Goal: Information Seeking & Learning: Learn about a topic

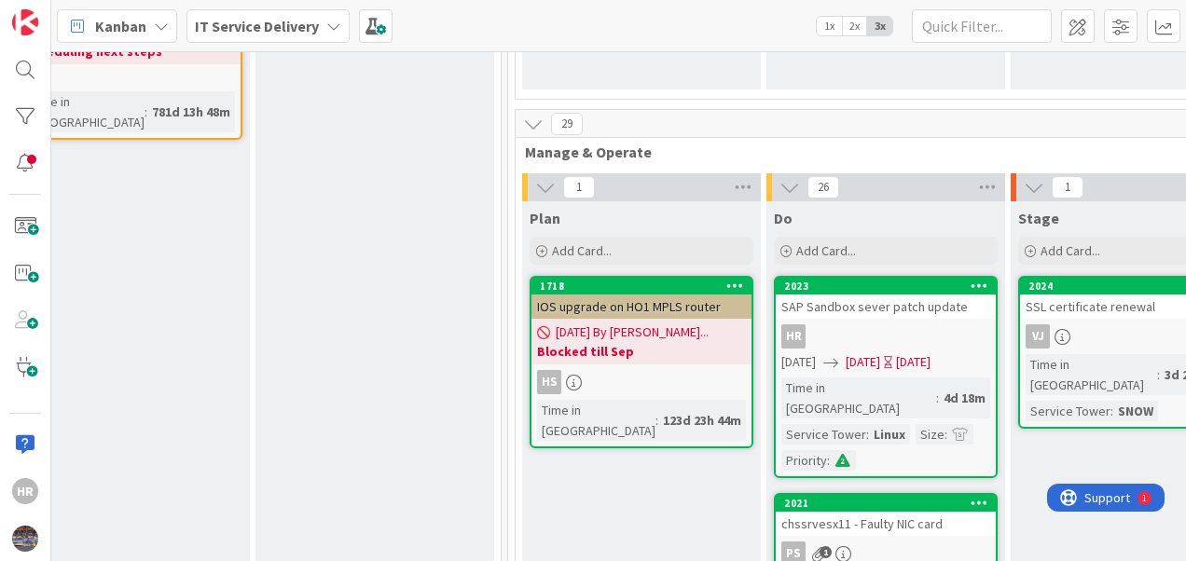
scroll to position [752, 587]
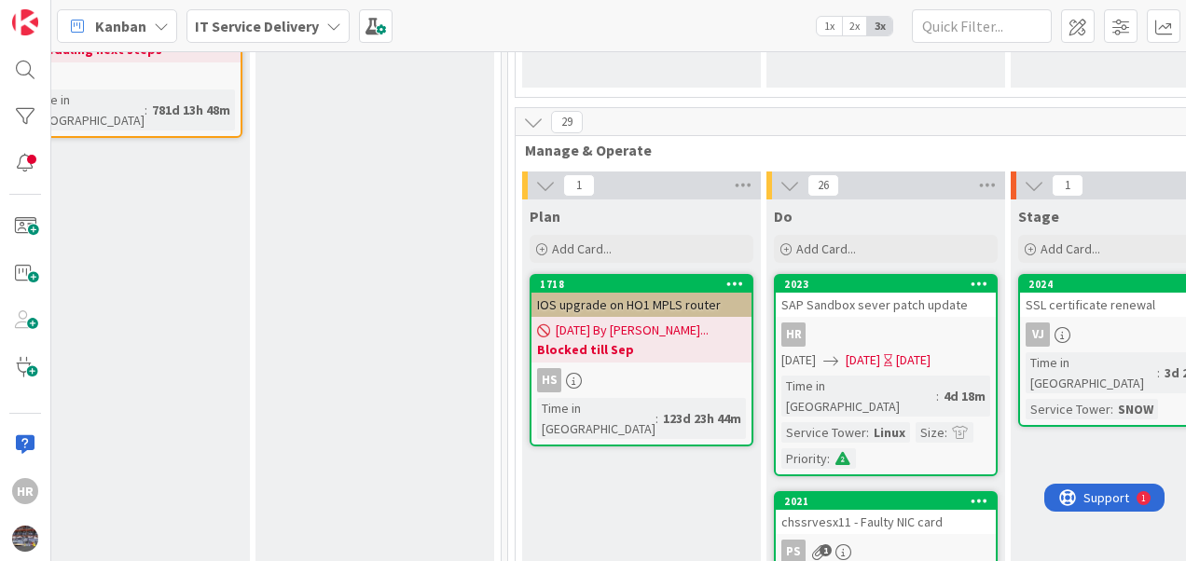
click at [883, 323] on div "HR" at bounding box center [886, 335] width 220 height 24
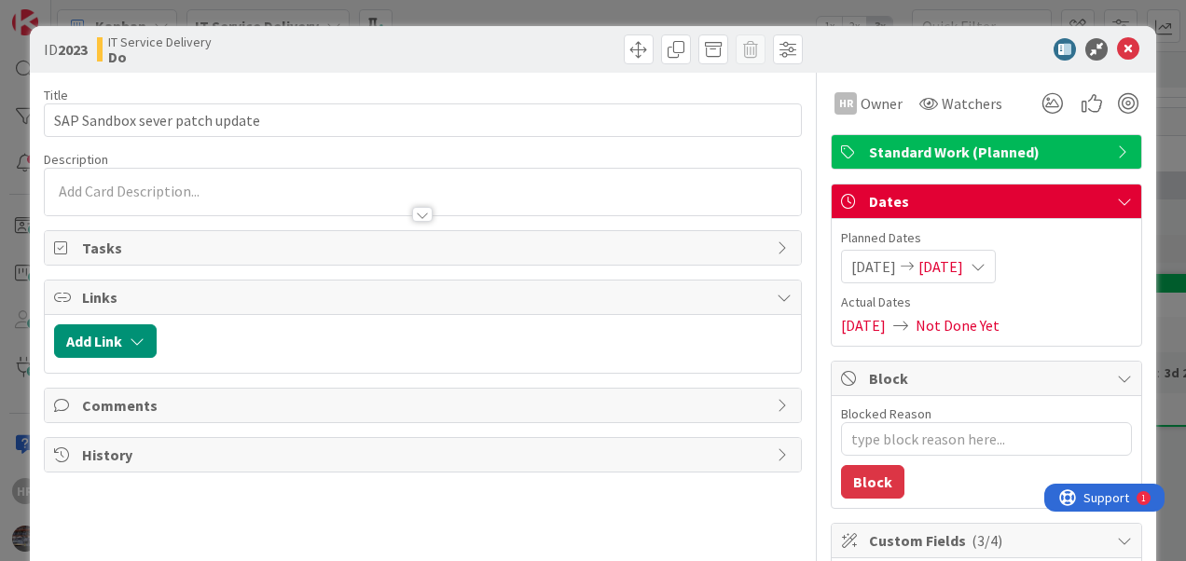
type textarea "x"
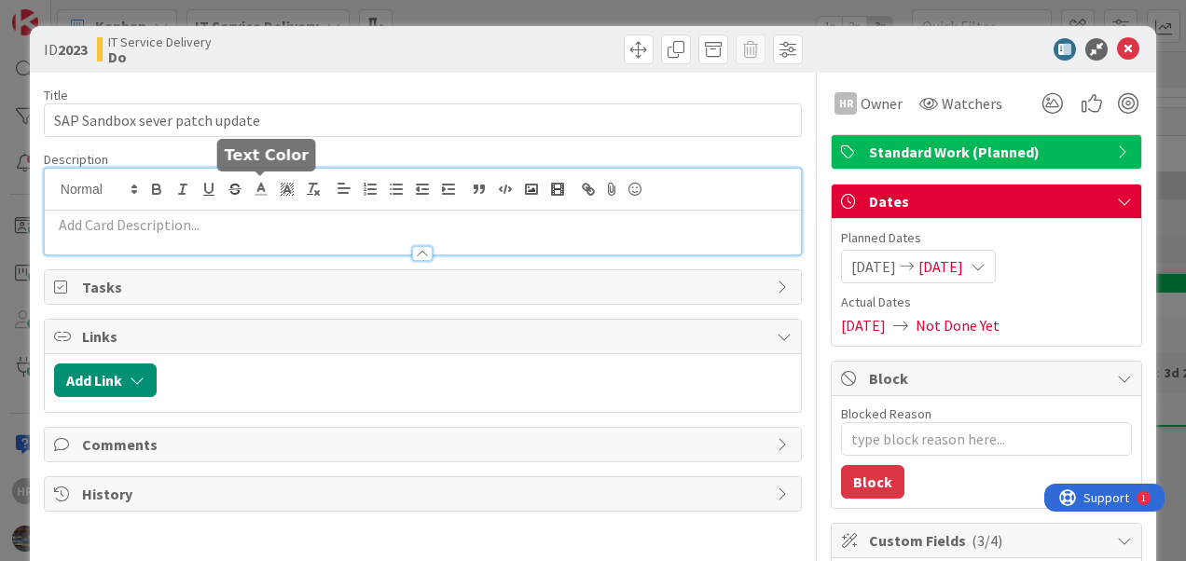
click at [266, 186] on div at bounding box center [423, 212] width 756 height 86
click at [319, 214] on p at bounding box center [422, 224] width 737 height 21
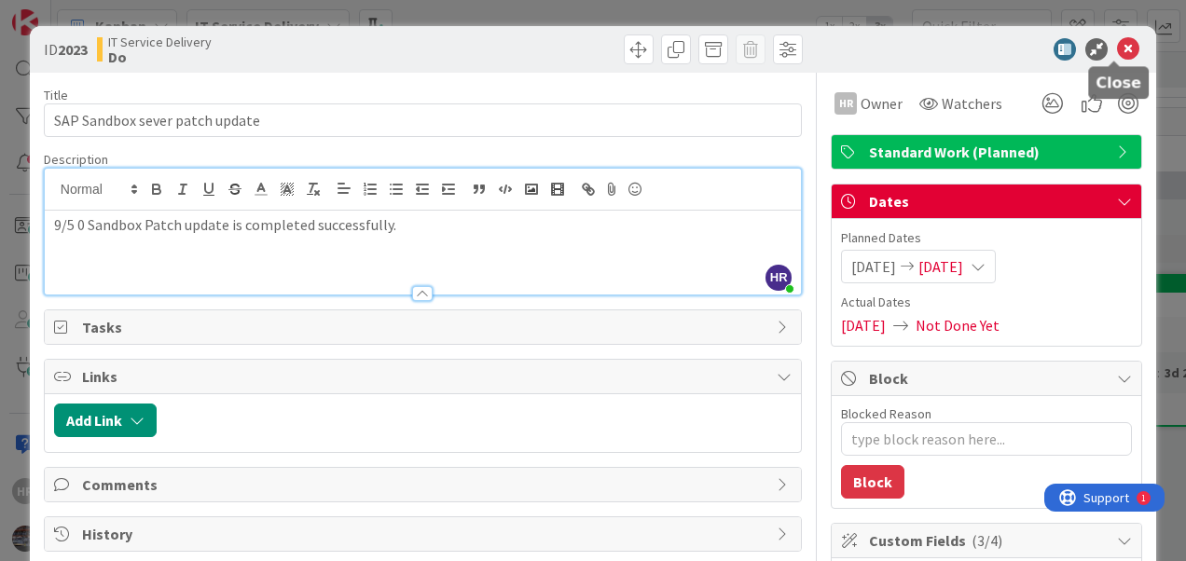
click at [1117, 54] on icon at bounding box center [1128, 49] width 22 height 22
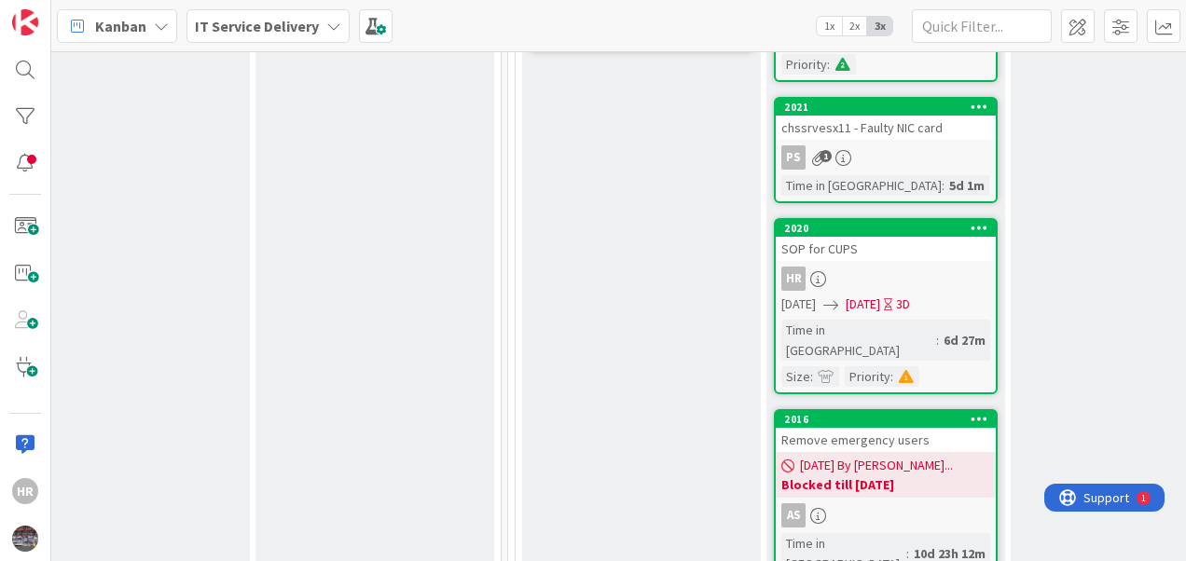
scroll to position [1147, 587]
click at [900, 237] on div "SOP for CUPS" at bounding box center [886, 249] width 220 height 24
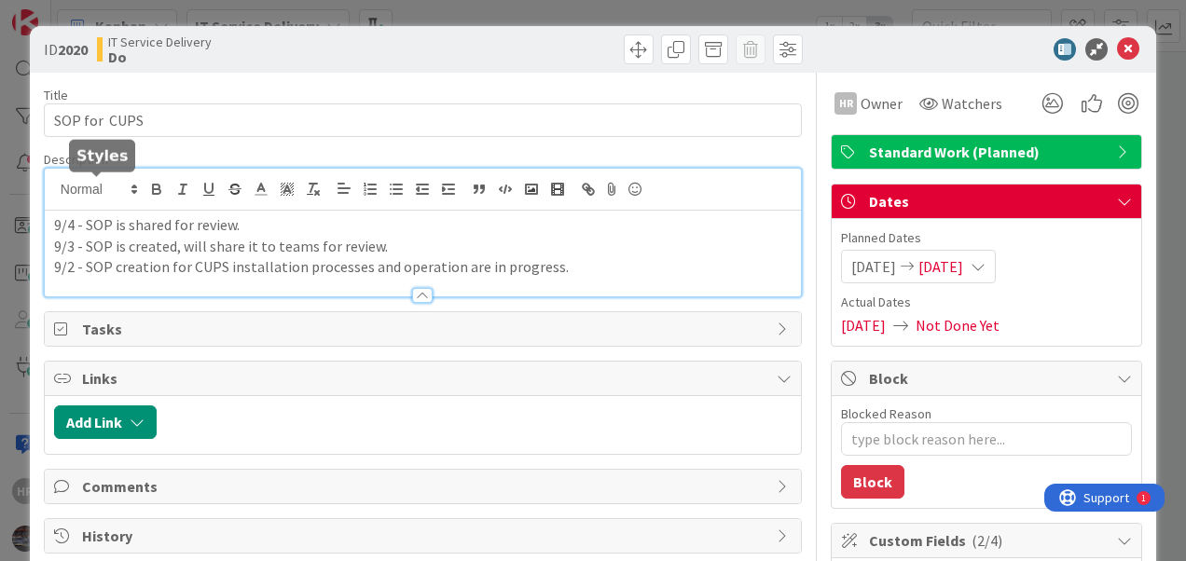
click at [53, 190] on div "9/4 - SOP is shared for review. 9/3 - SOP is created, will share it to teams fo…" at bounding box center [423, 233] width 756 height 128
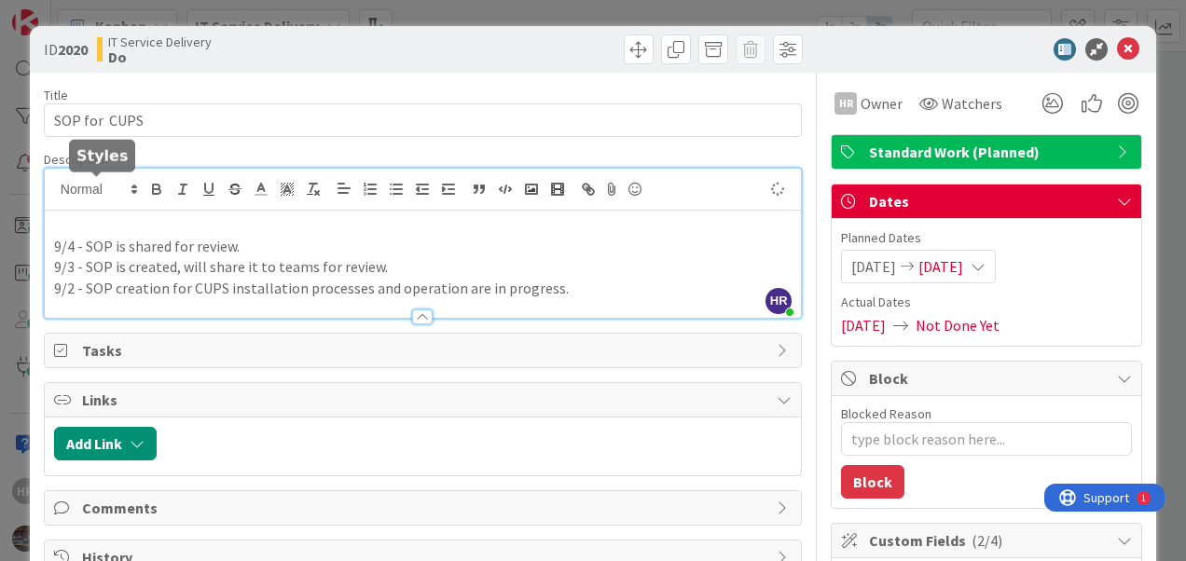
type textarea "x"
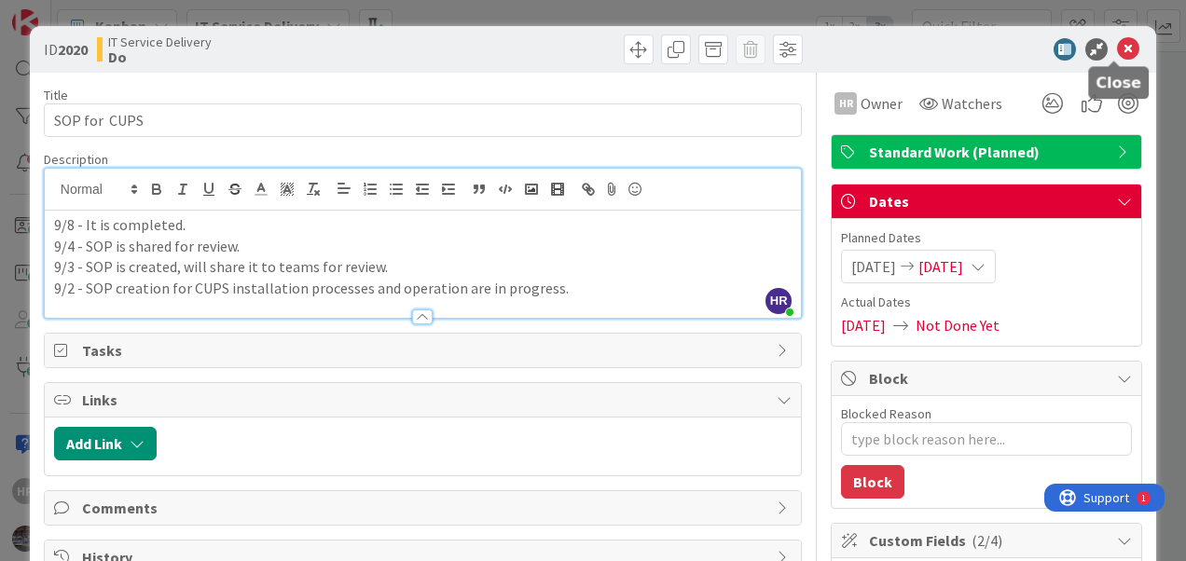
click at [1119, 48] on icon at bounding box center [1128, 49] width 22 height 22
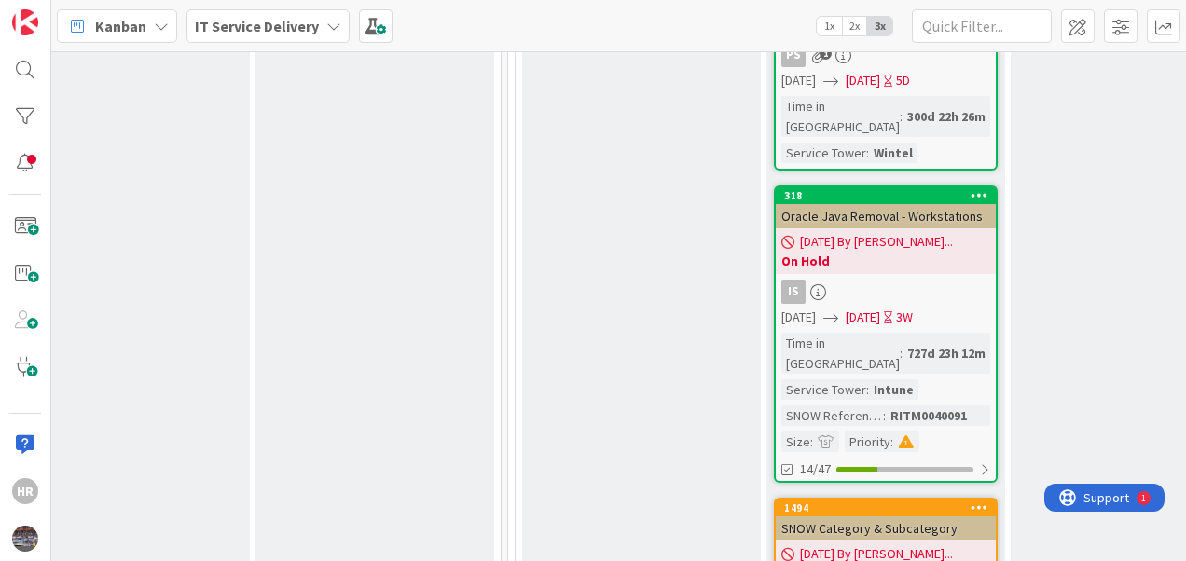
scroll to position [5783, 587]
